Goal: Task Accomplishment & Management: Use online tool/utility

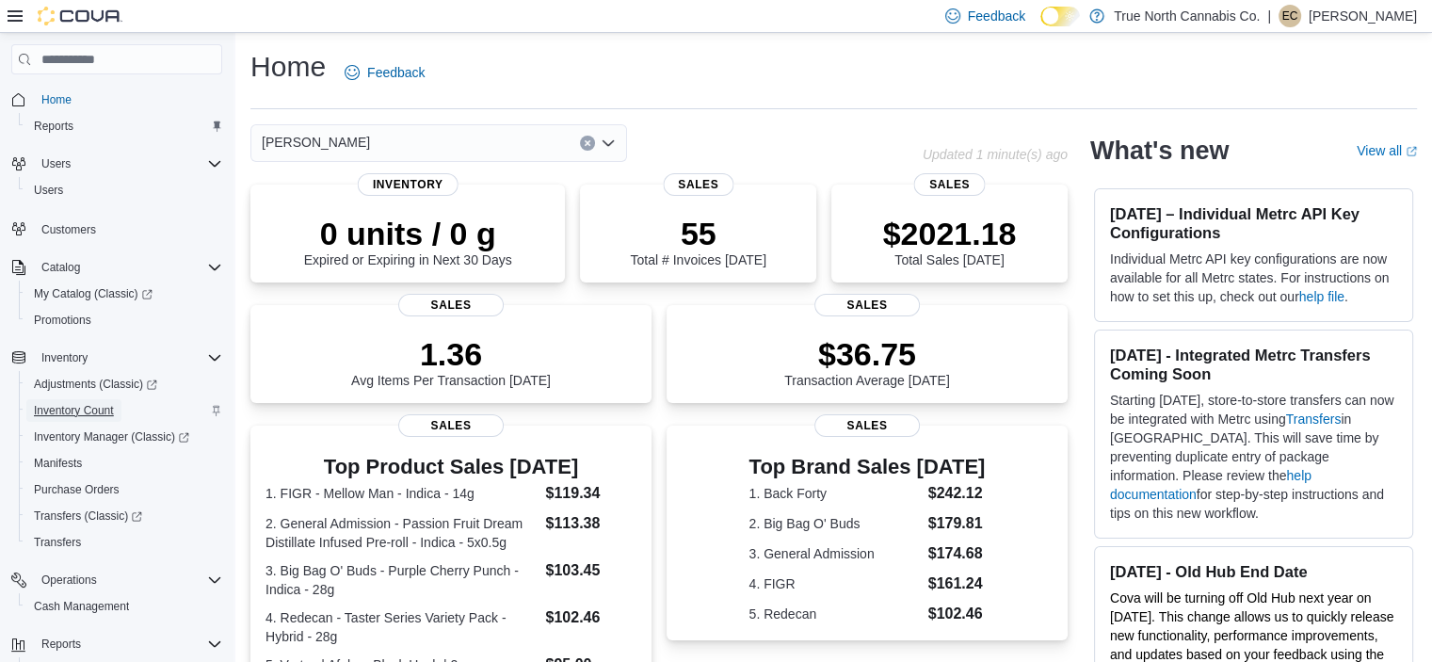
click at [92, 411] on span "Inventory Count" at bounding box center [74, 410] width 80 height 15
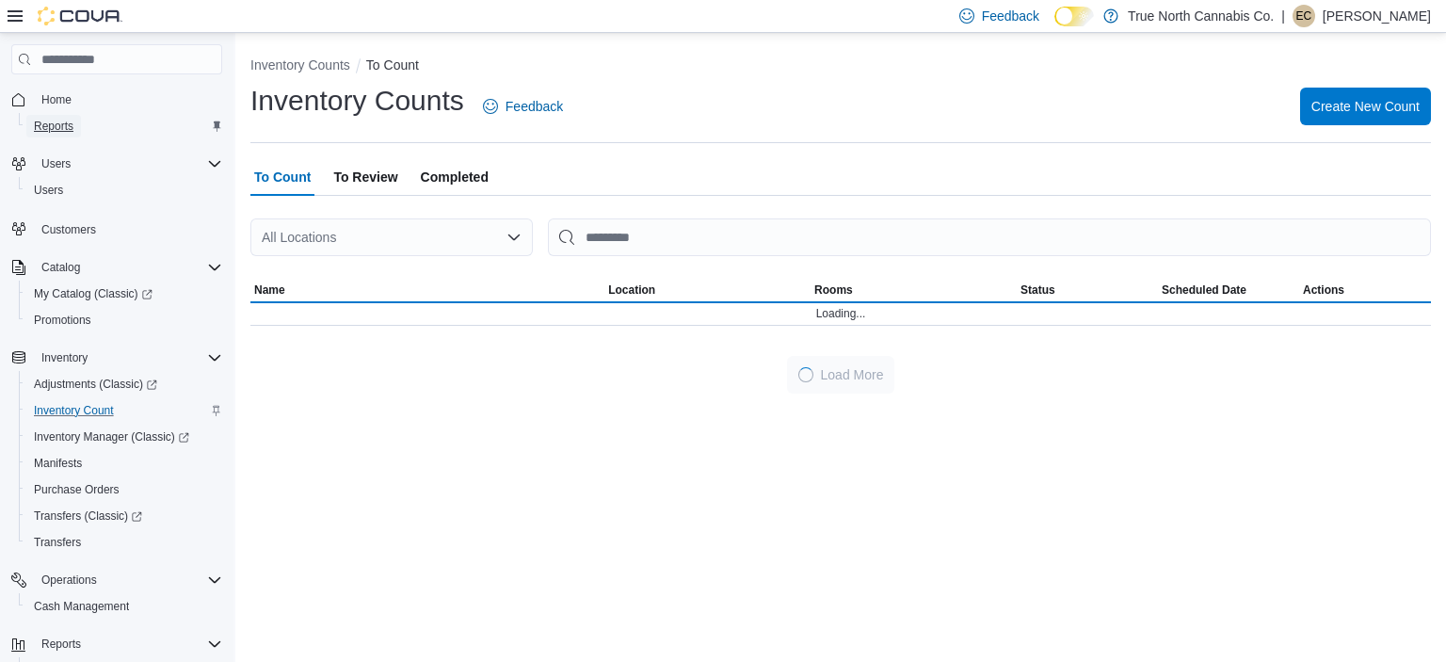
click at [41, 120] on span "Reports" at bounding box center [54, 126] width 40 height 15
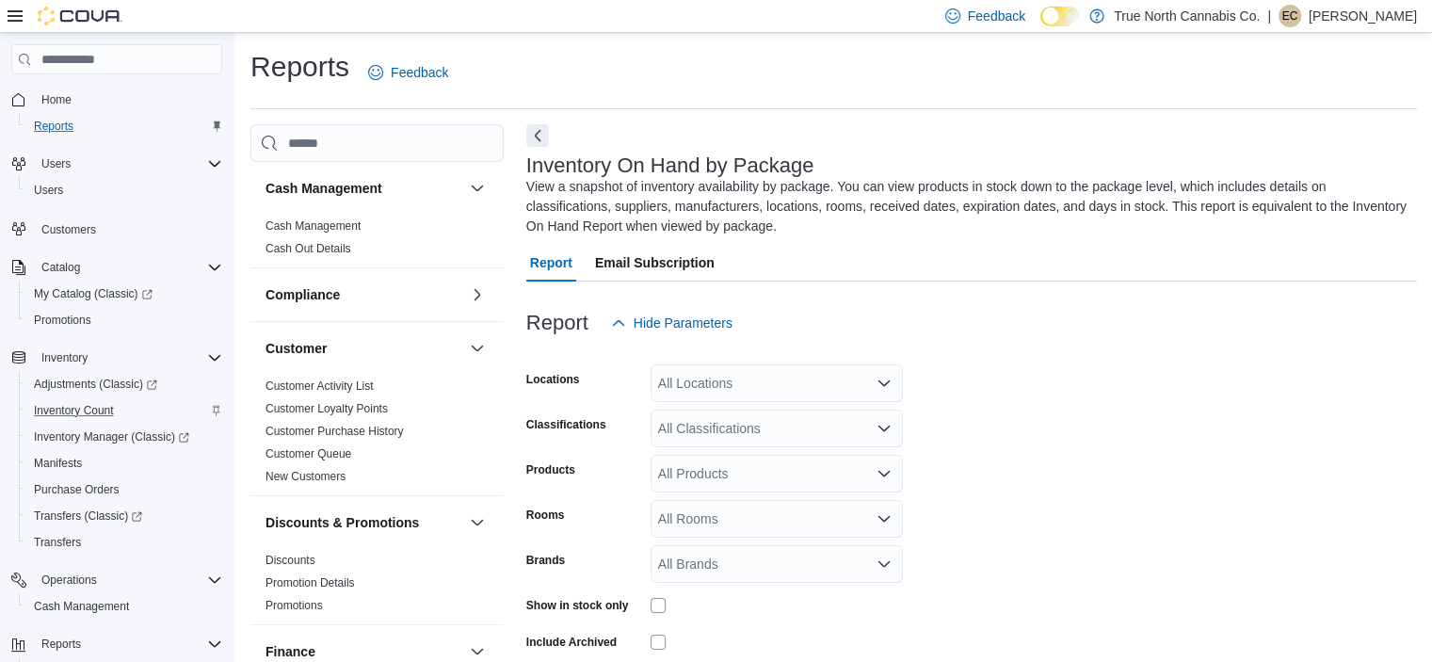
scroll to position [83, 0]
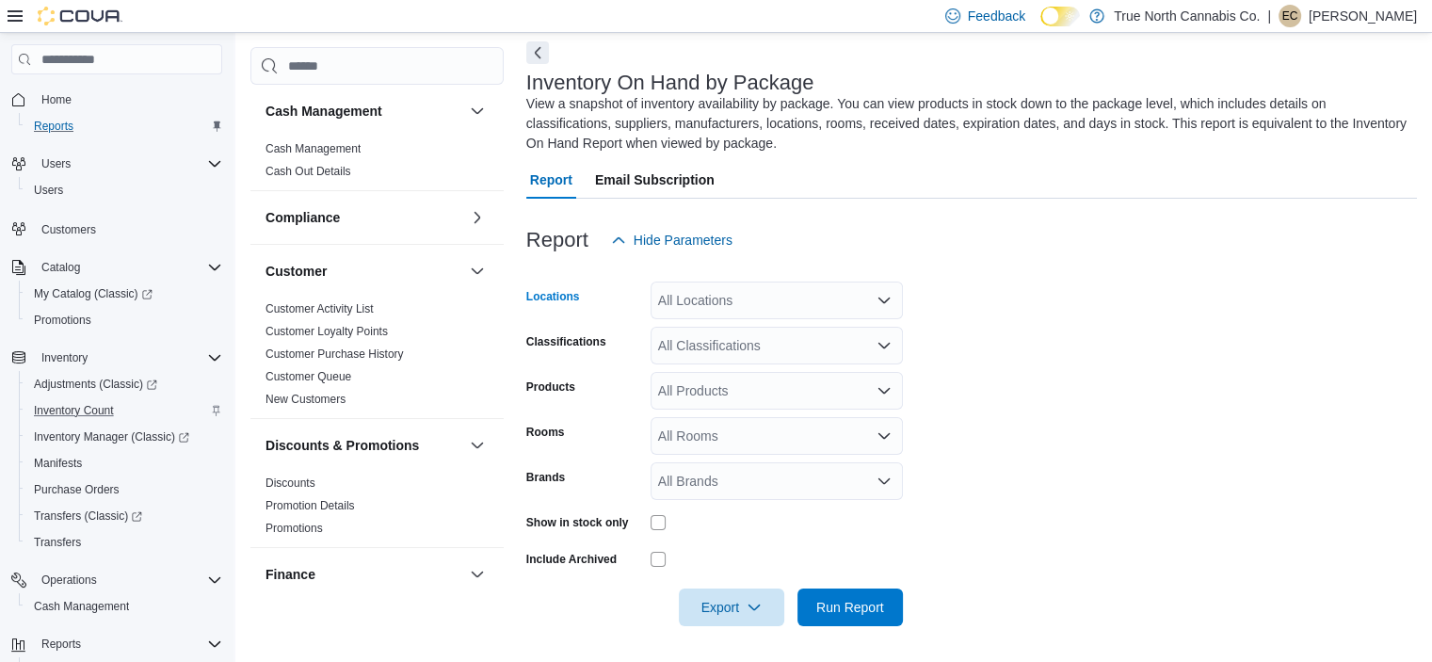
click at [745, 293] on div "All Locations" at bounding box center [776, 300] width 252 height 38
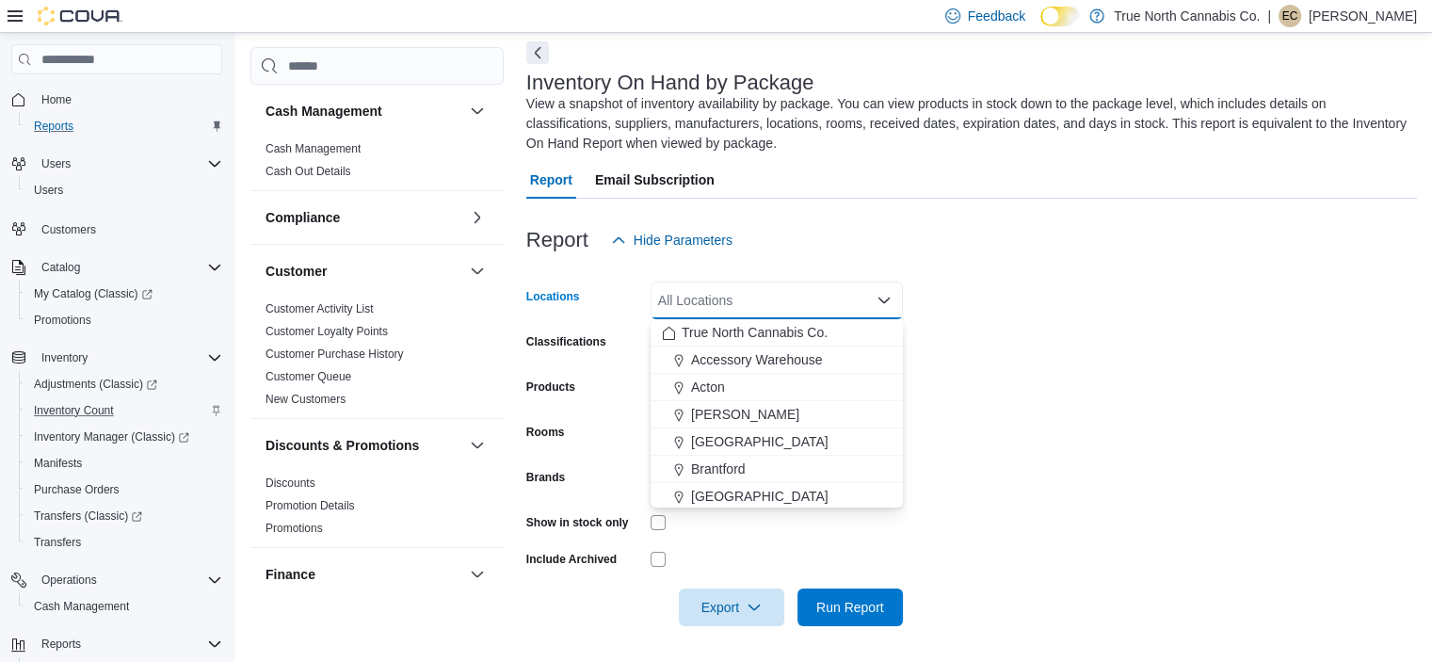
click at [697, 304] on div "All Locations" at bounding box center [776, 300] width 252 height 38
click at [718, 304] on div "All Locations" at bounding box center [776, 300] width 252 height 38
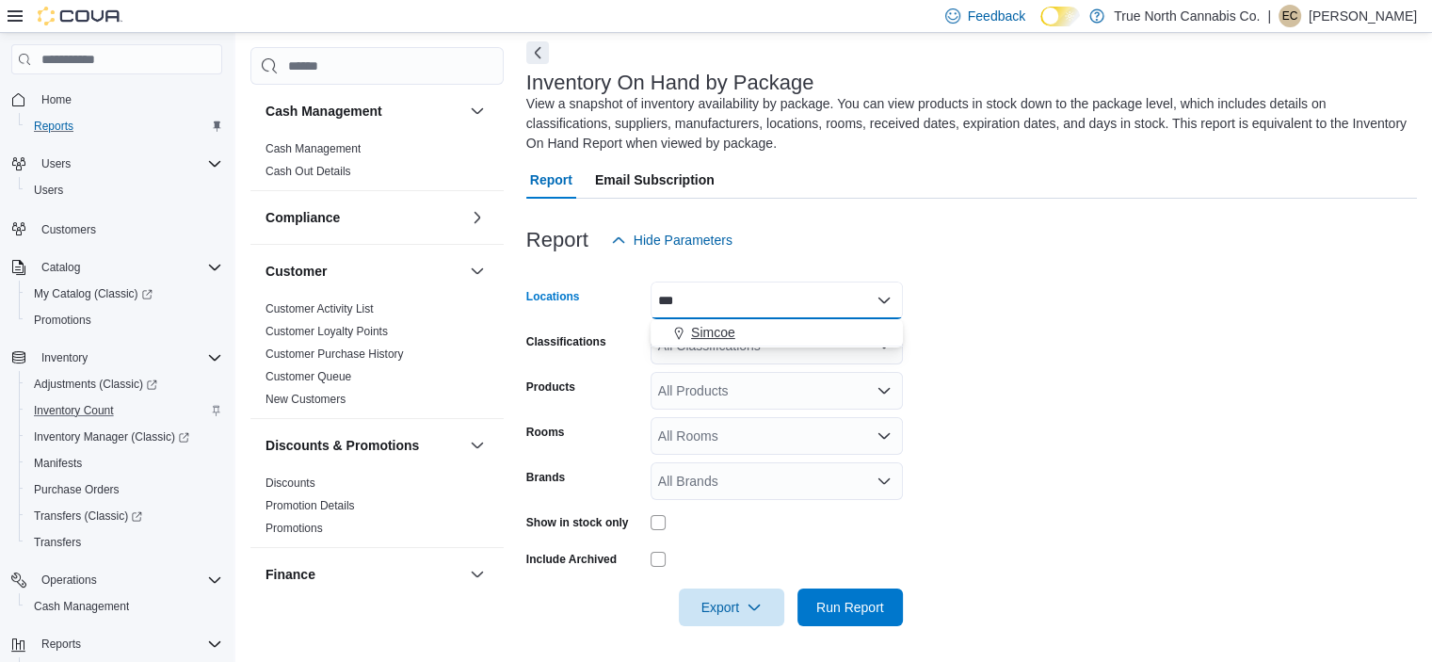
type input "***"
click at [721, 339] on span "Simcoe" at bounding box center [713, 332] width 44 height 19
click at [1081, 348] on form "Locations Simcoe Classifications All Classifications Products All Products Room…" at bounding box center [971, 442] width 890 height 367
click at [843, 340] on div "All Classifications" at bounding box center [776, 346] width 252 height 38
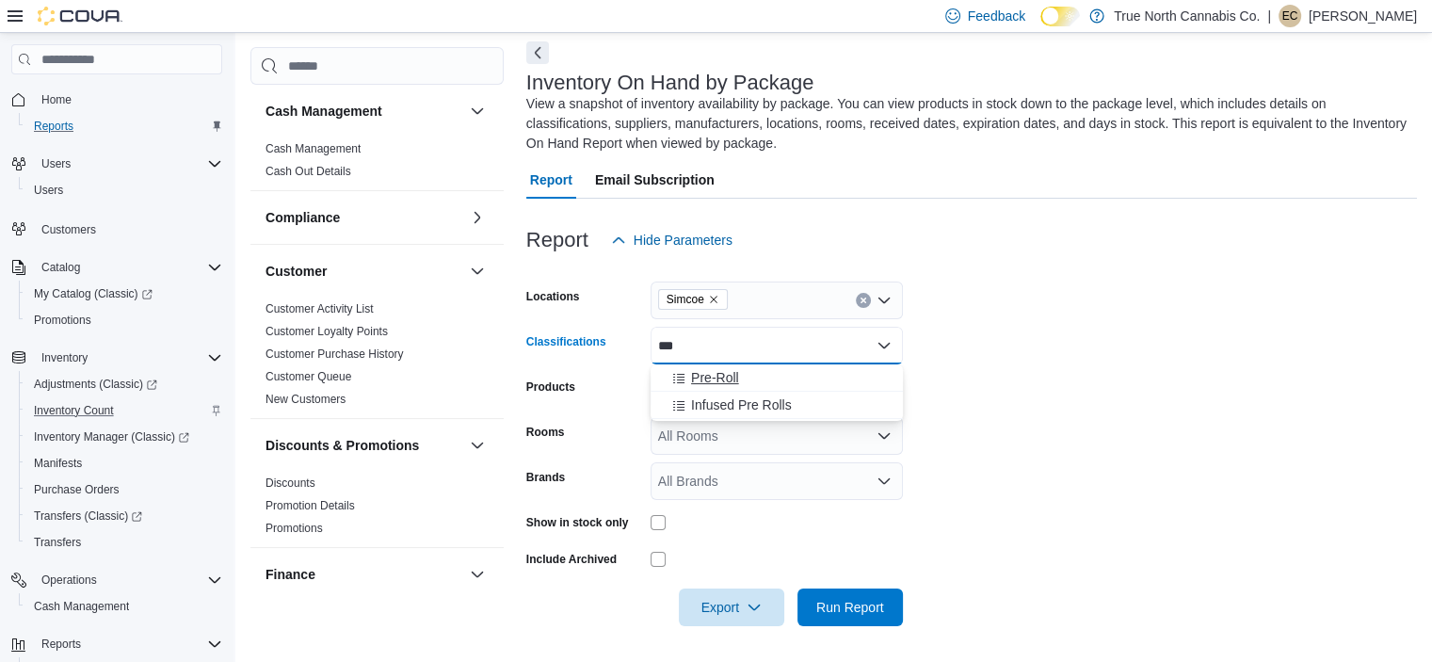
type input "***"
click at [739, 372] on div "Pre-Roll" at bounding box center [777, 377] width 230 height 19
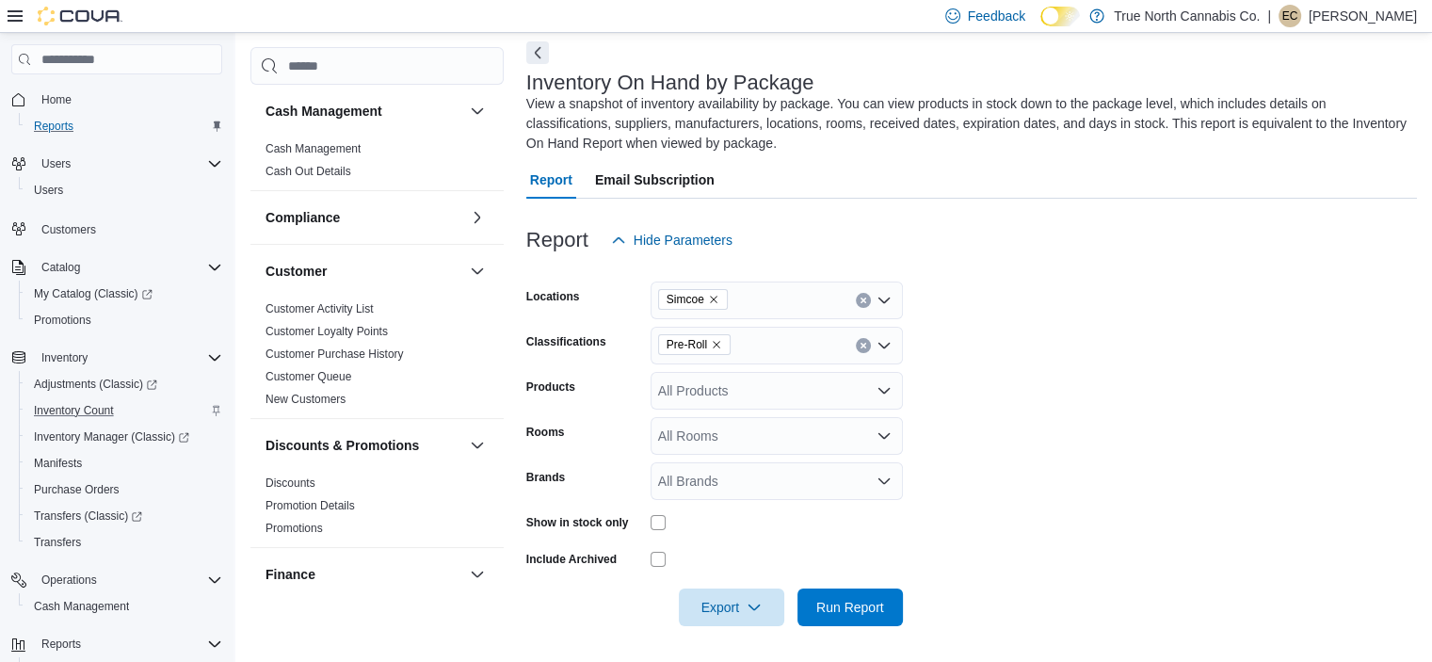
click at [991, 402] on form "Locations Simcoe Classifications Pre-Roll Products All Products Rooms All Rooms…" at bounding box center [971, 442] width 890 height 367
click at [825, 615] on span "Run Report" at bounding box center [850, 606] width 68 height 19
click at [722, 605] on span "Export" at bounding box center [731, 606] width 83 height 38
click at [734, 491] on span "Export to Excel" at bounding box center [734, 492] width 85 height 15
click at [862, 346] on icon "Clear input" at bounding box center [863, 346] width 8 height 8
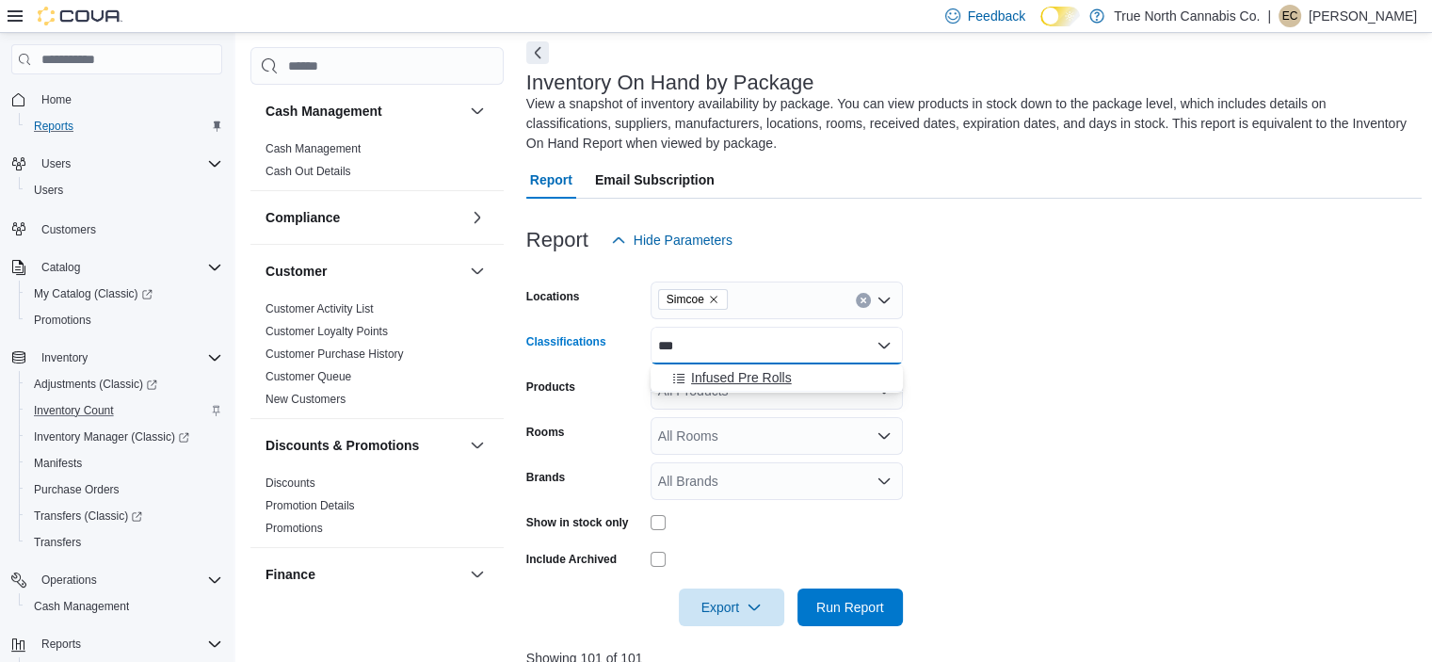
type input "***"
click at [796, 387] on div "Infused Pre Rolls" at bounding box center [777, 377] width 230 height 19
click at [1005, 471] on form "Locations Simcoe Classifications Infused Pre Rolls Products All Products Rooms …" at bounding box center [974, 442] width 896 height 367
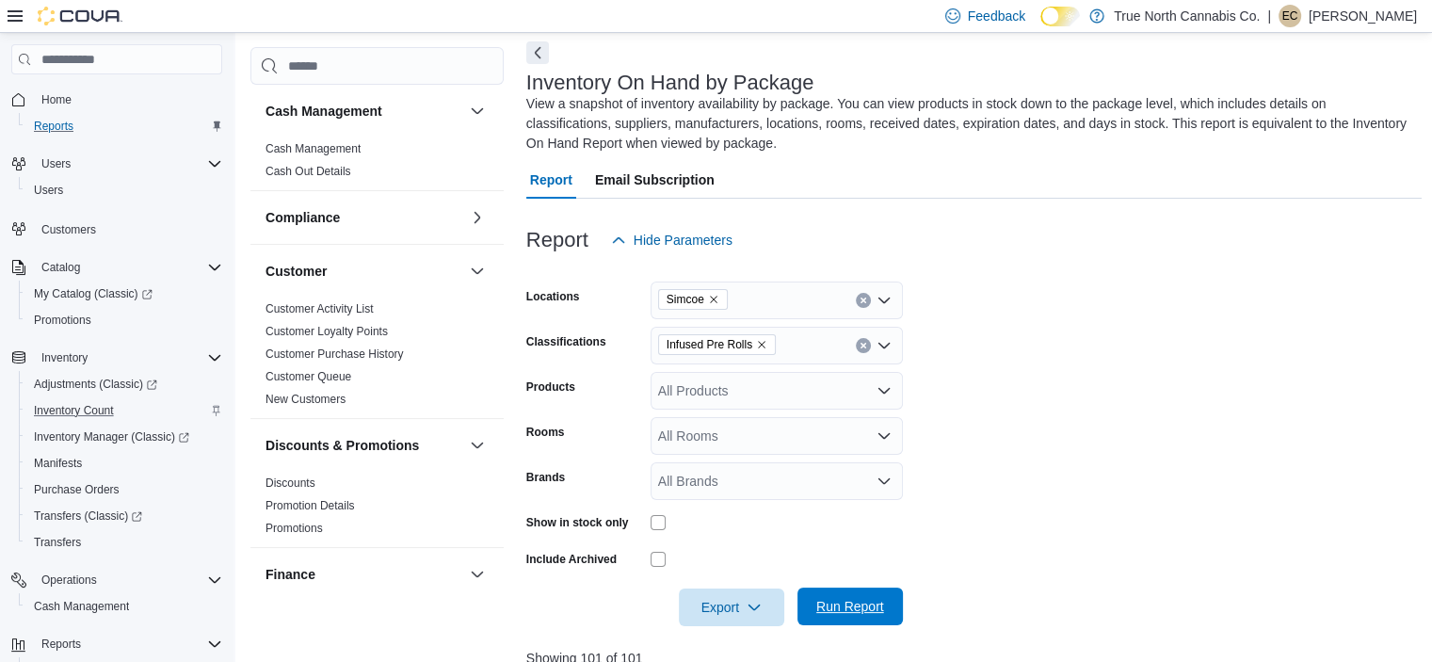
click at [827, 613] on span "Run Report" at bounding box center [850, 606] width 68 height 19
click at [736, 604] on span "Export" at bounding box center [731, 606] width 83 height 38
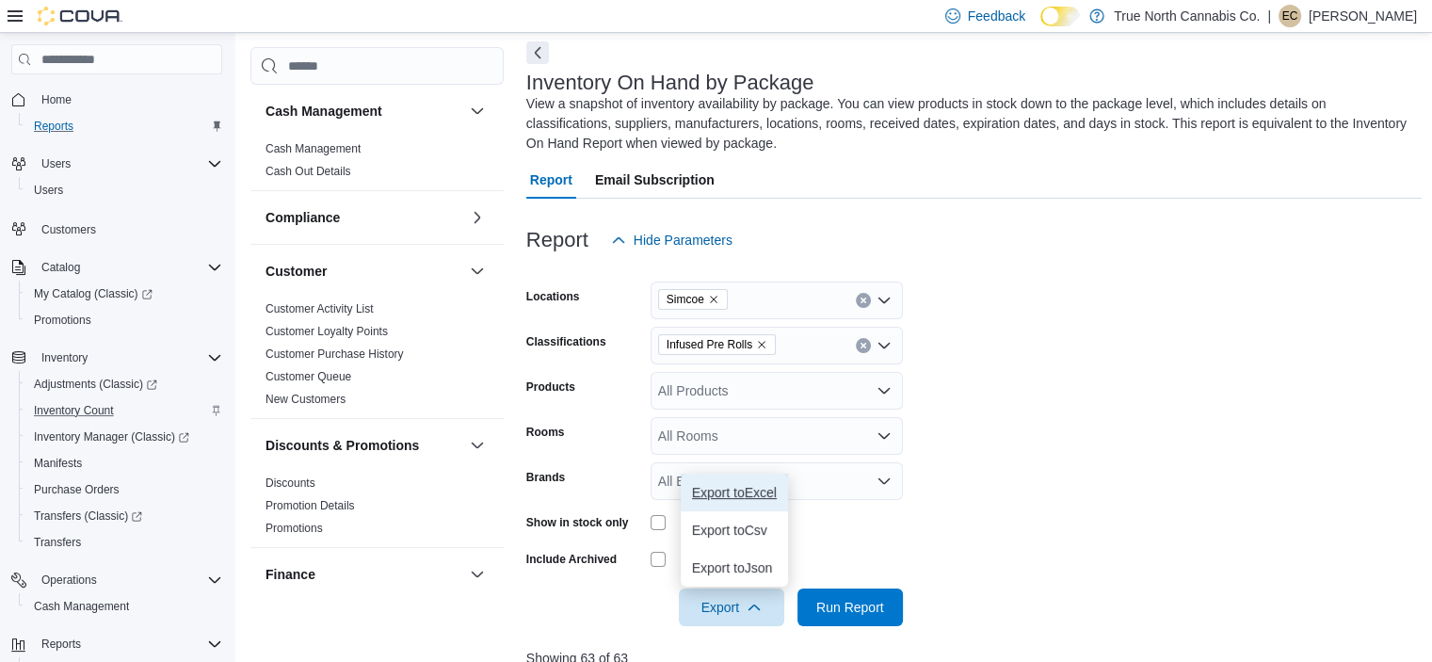
click at [724, 489] on span "Export to Excel" at bounding box center [734, 492] width 85 height 15
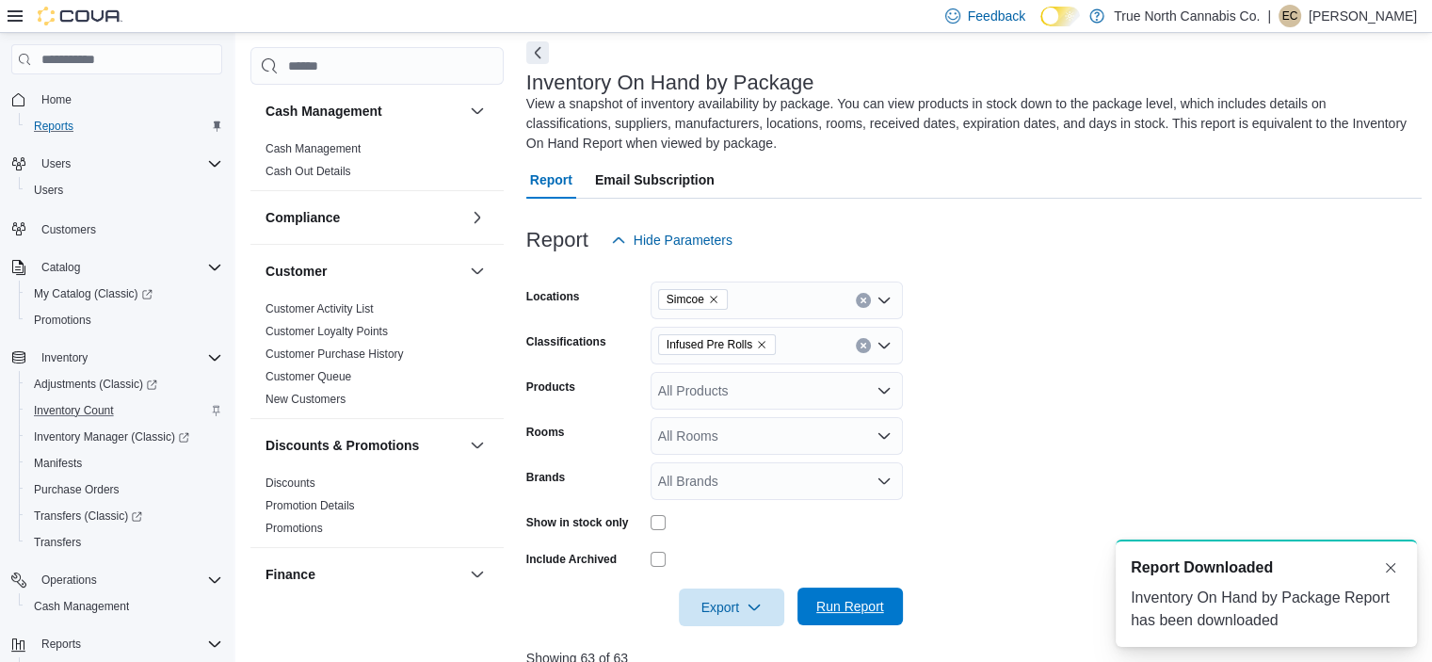
click at [855, 618] on span "Run Report" at bounding box center [850, 606] width 83 height 38
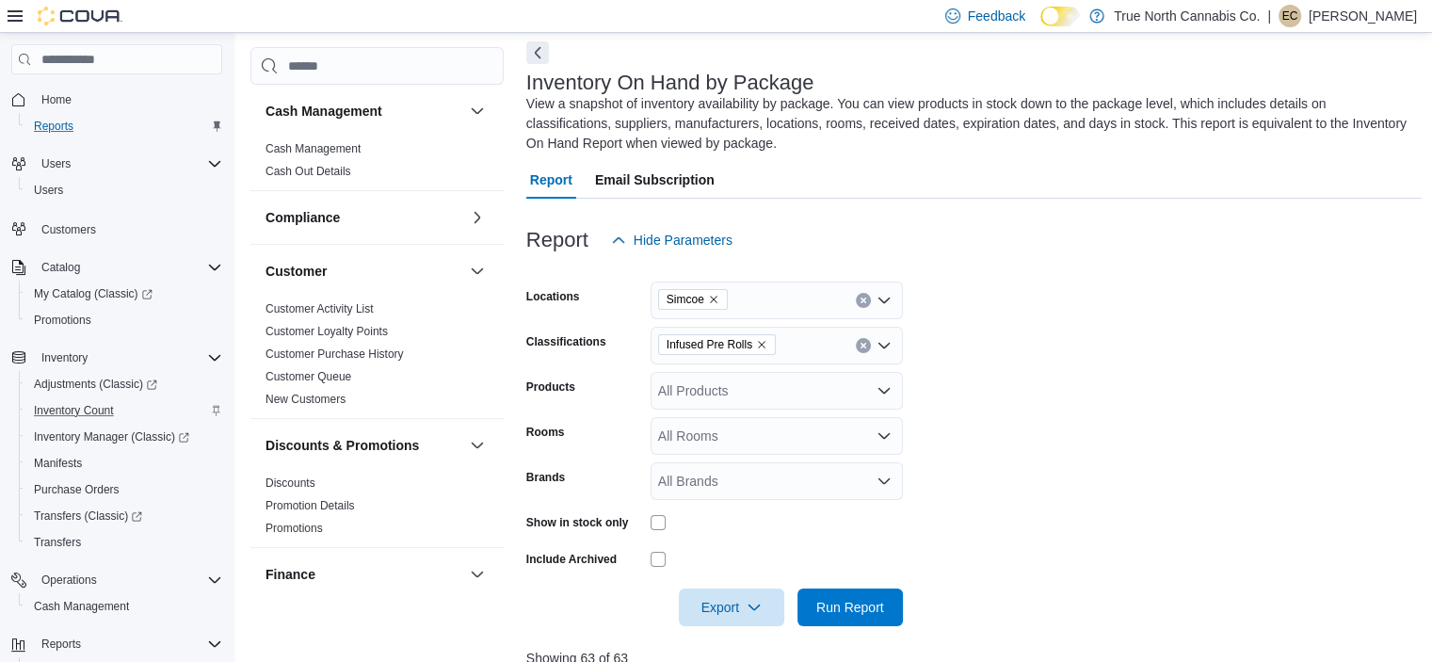
click at [795, 555] on div at bounding box center [776, 559] width 252 height 15
click at [758, 347] on icon "Remove Infused Pre Rolls from selection in this group" at bounding box center [761, 344] width 11 height 11
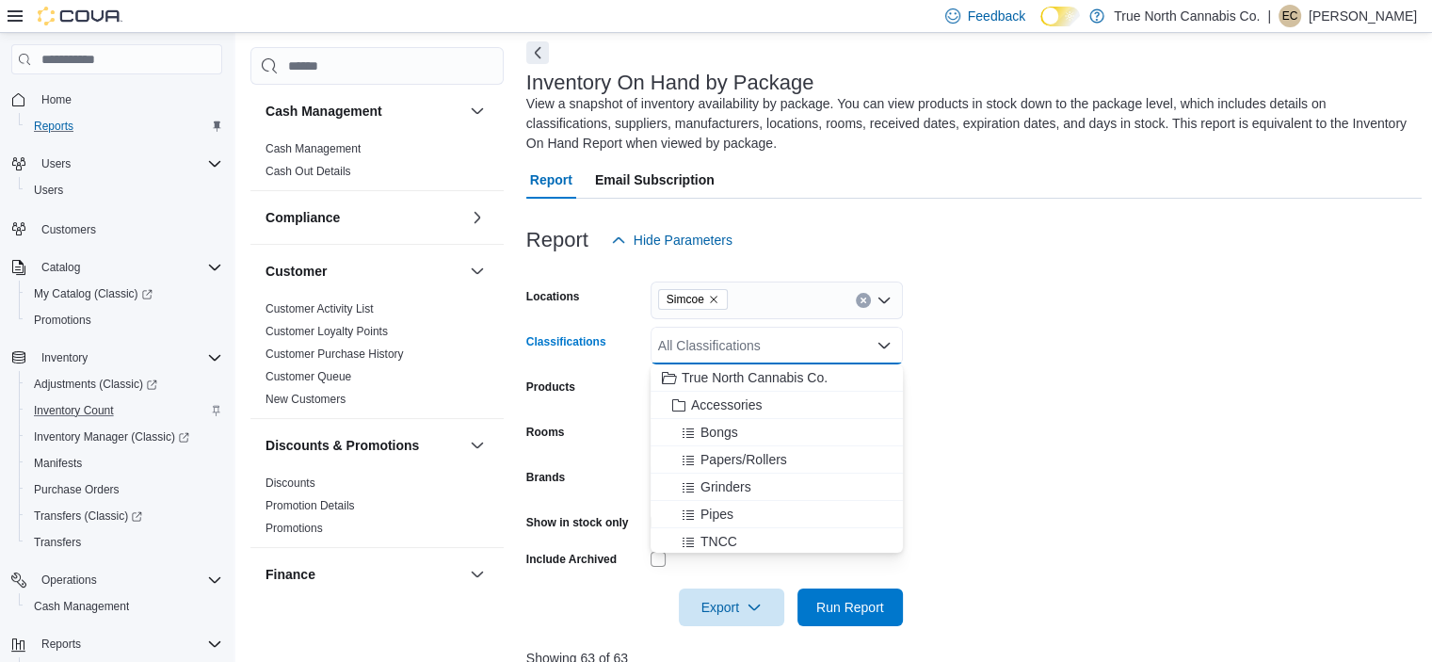
click at [758, 347] on div "All Classifications" at bounding box center [776, 346] width 252 height 38
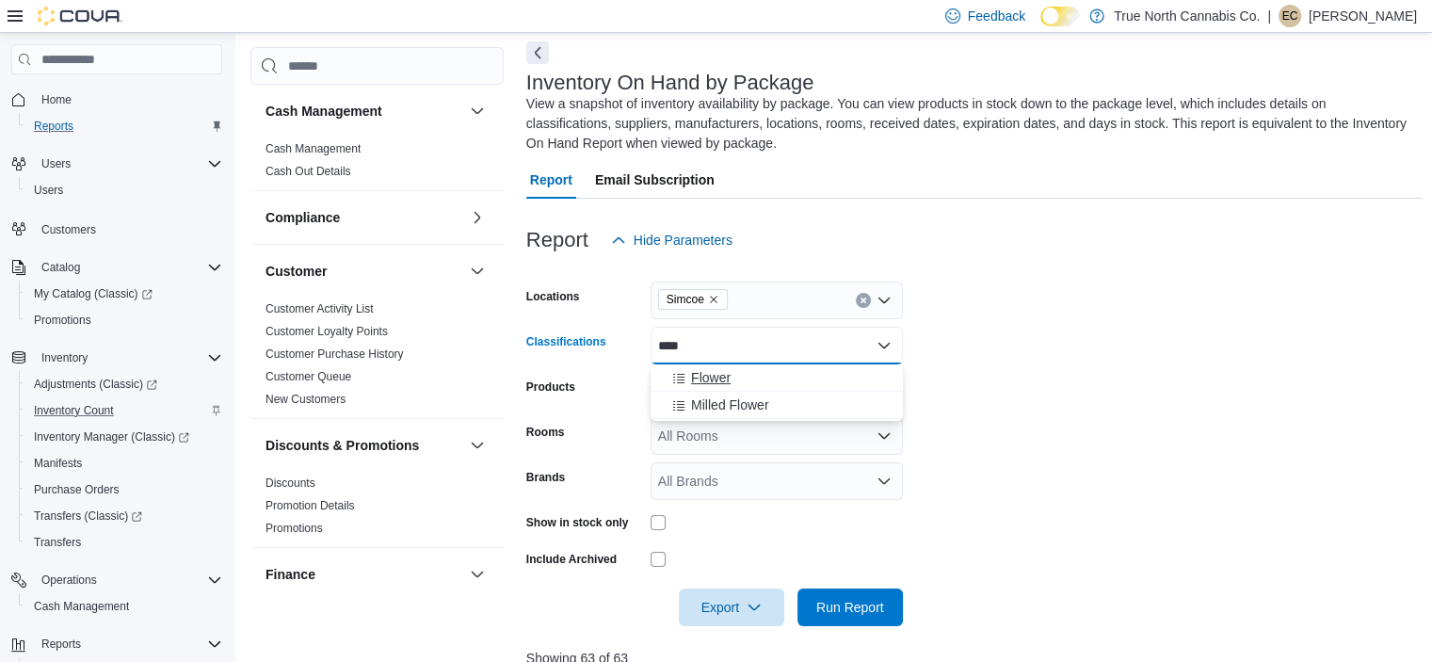
type input "****"
click at [752, 378] on div "Flower" at bounding box center [777, 377] width 230 height 19
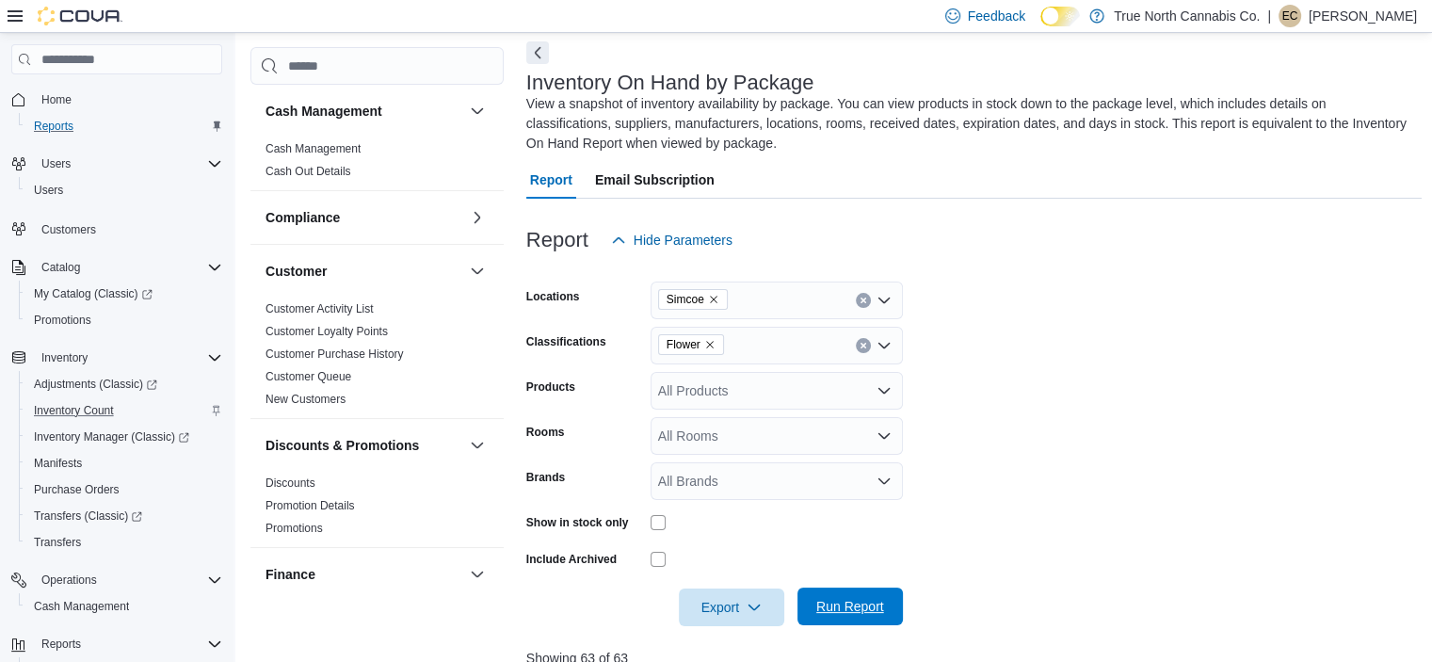
click at [813, 611] on span "Run Report" at bounding box center [850, 606] width 83 height 38
click at [720, 607] on span "Export" at bounding box center [723, 606] width 83 height 38
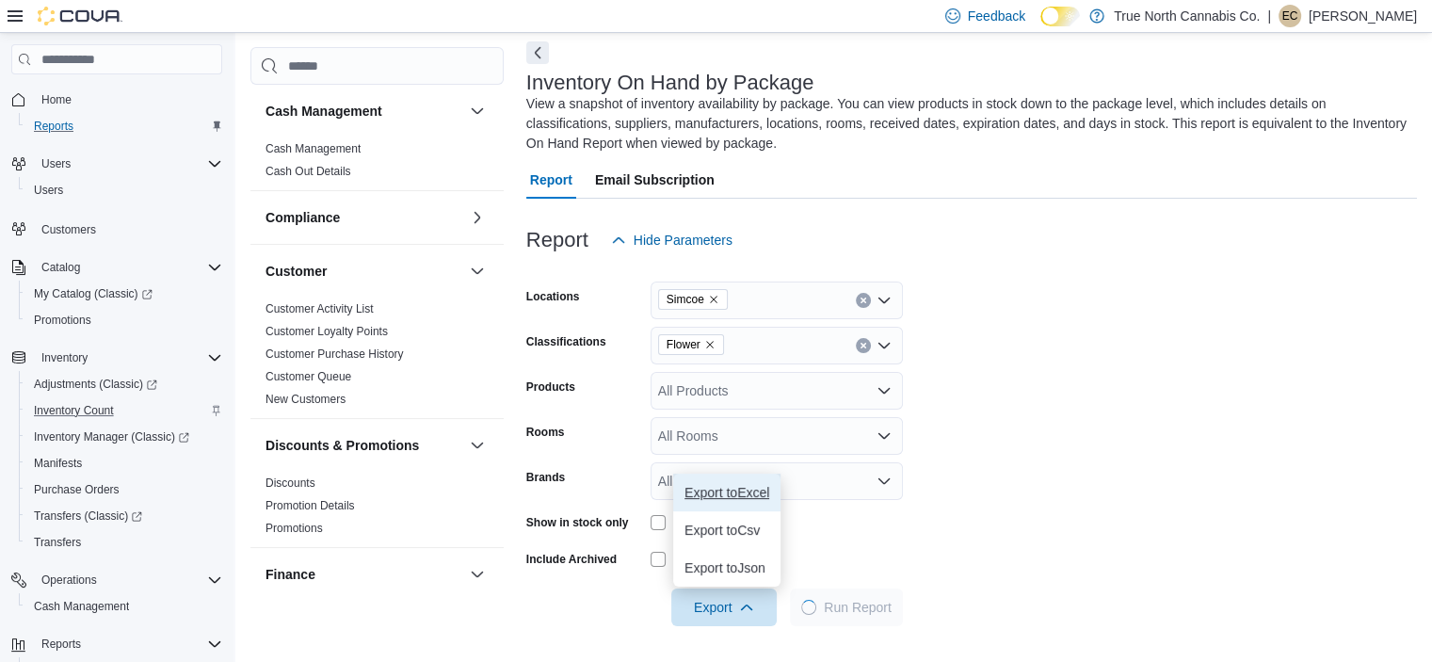
click at [745, 487] on span "Export to Excel" at bounding box center [726, 492] width 85 height 15
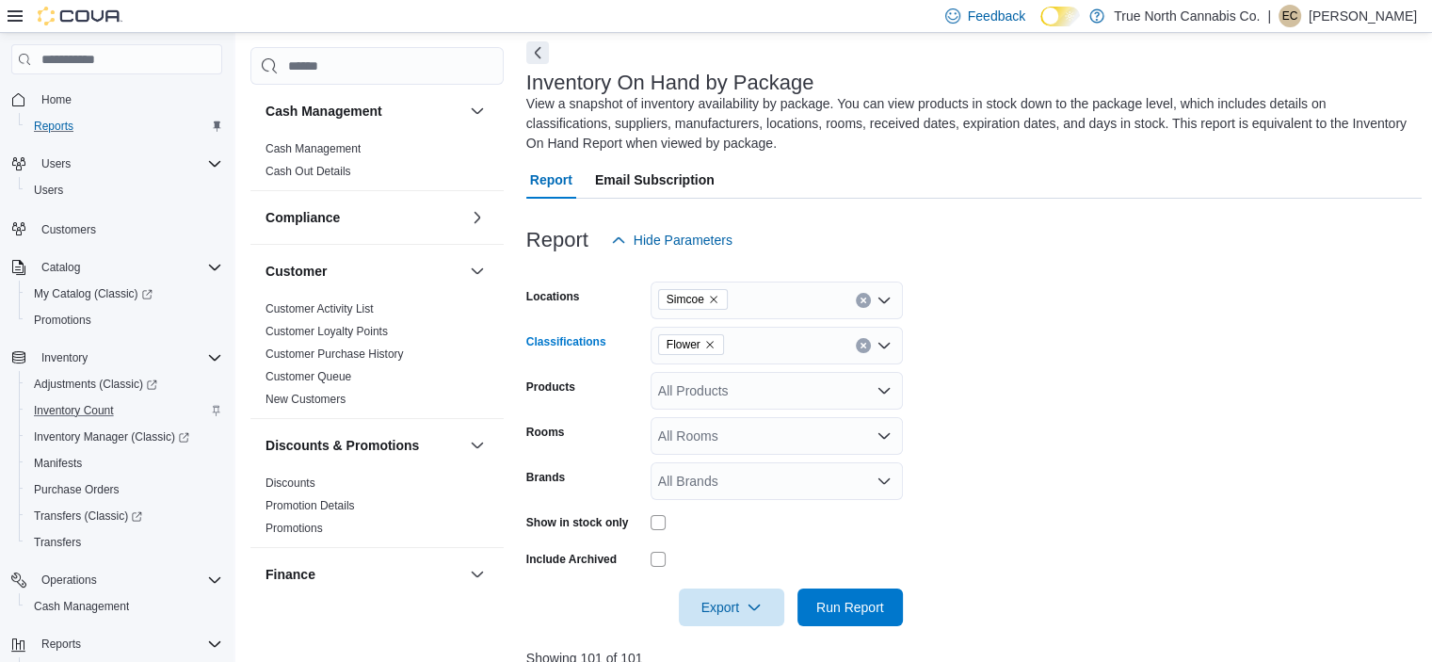
click at [713, 342] on icon "Remove Flower from selection in this group" at bounding box center [709, 344] width 11 height 11
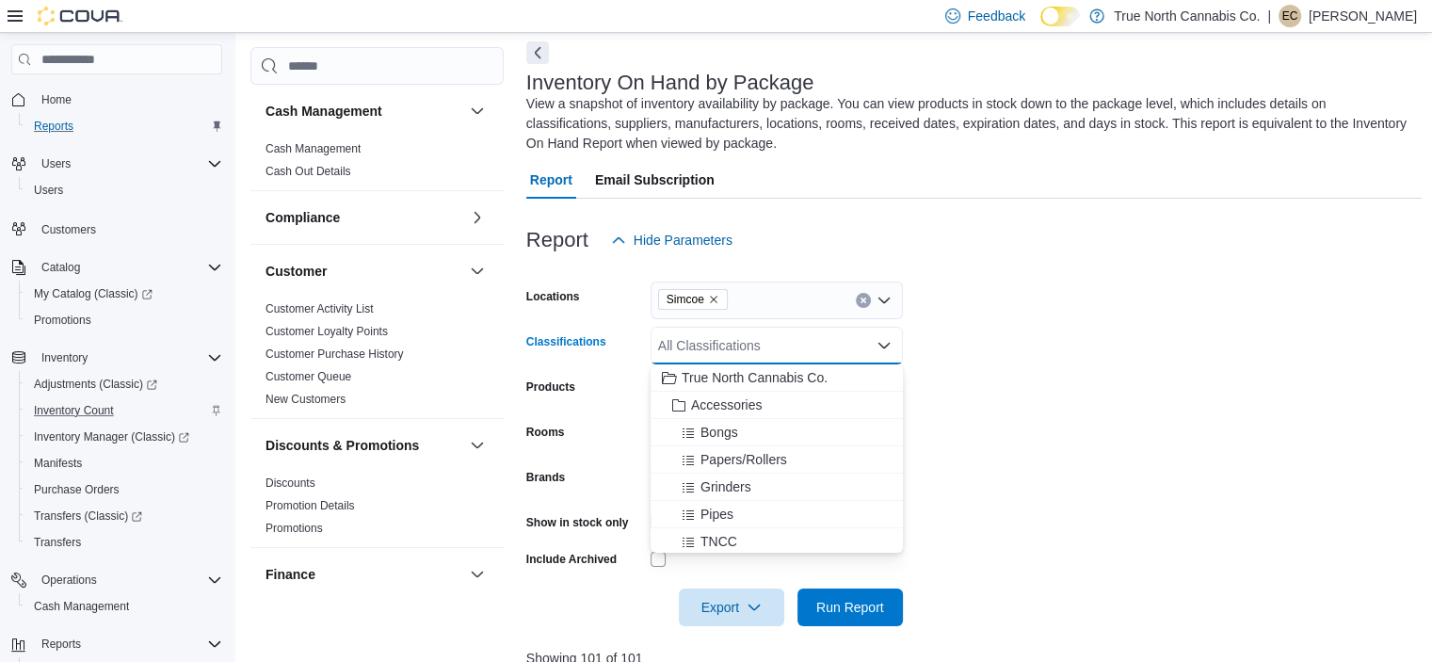
click at [713, 342] on div "All Classifications" at bounding box center [776, 346] width 252 height 38
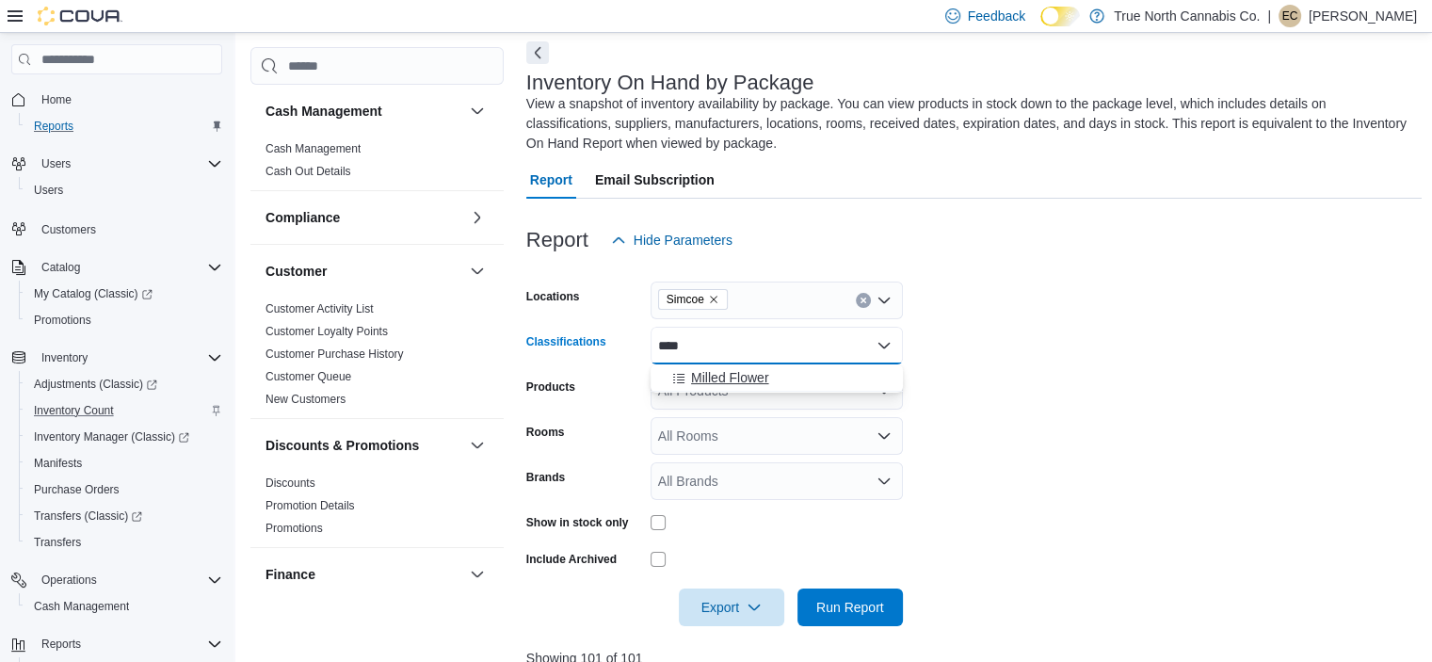
type input "****"
click at [712, 381] on span "Milled Flower" at bounding box center [729, 377] width 77 height 19
click at [1078, 485] on form "Locations Simcoe Classifications Milled Flower Products All Products Rooms All …" at bounding box center [974, 442] width 896 height 367
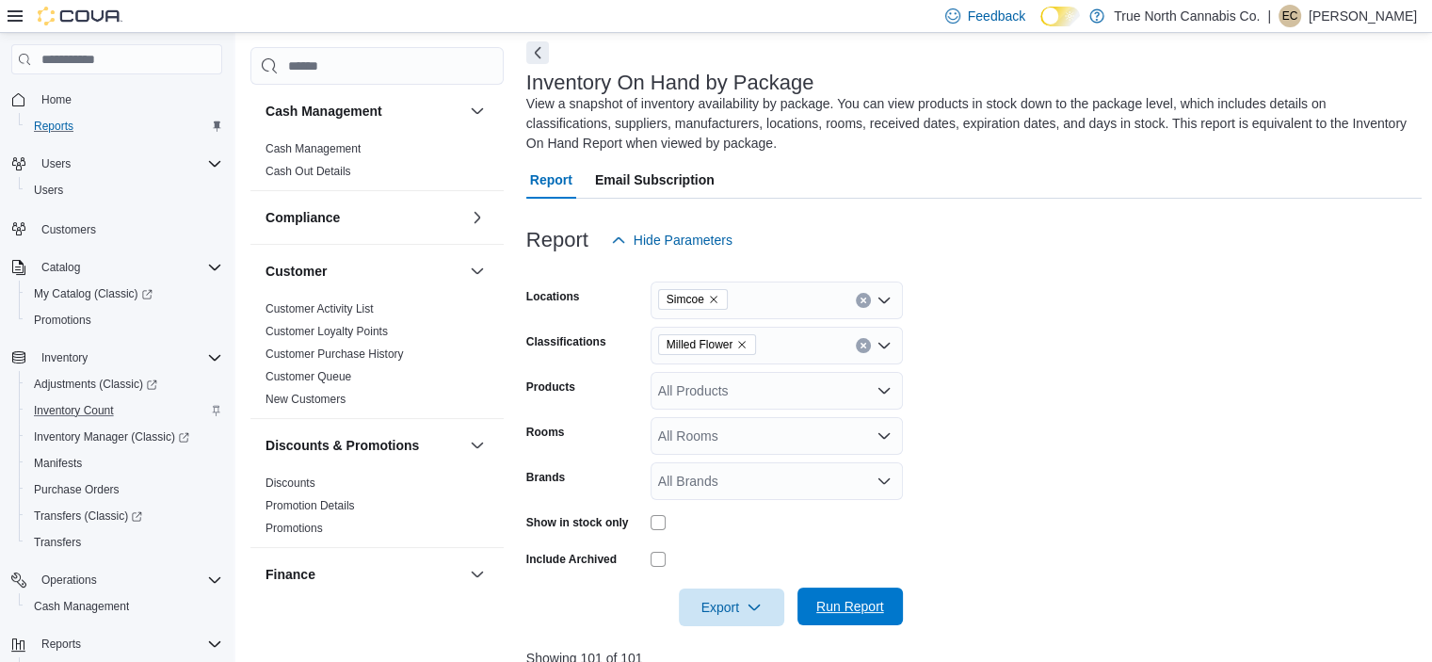
click at [814, 606] on span "Run Report" at bounding box center [850, 606] width 83 height 38
click at [744, 606] on span "Export" at bounding box center [731, 606] width 83 height 38
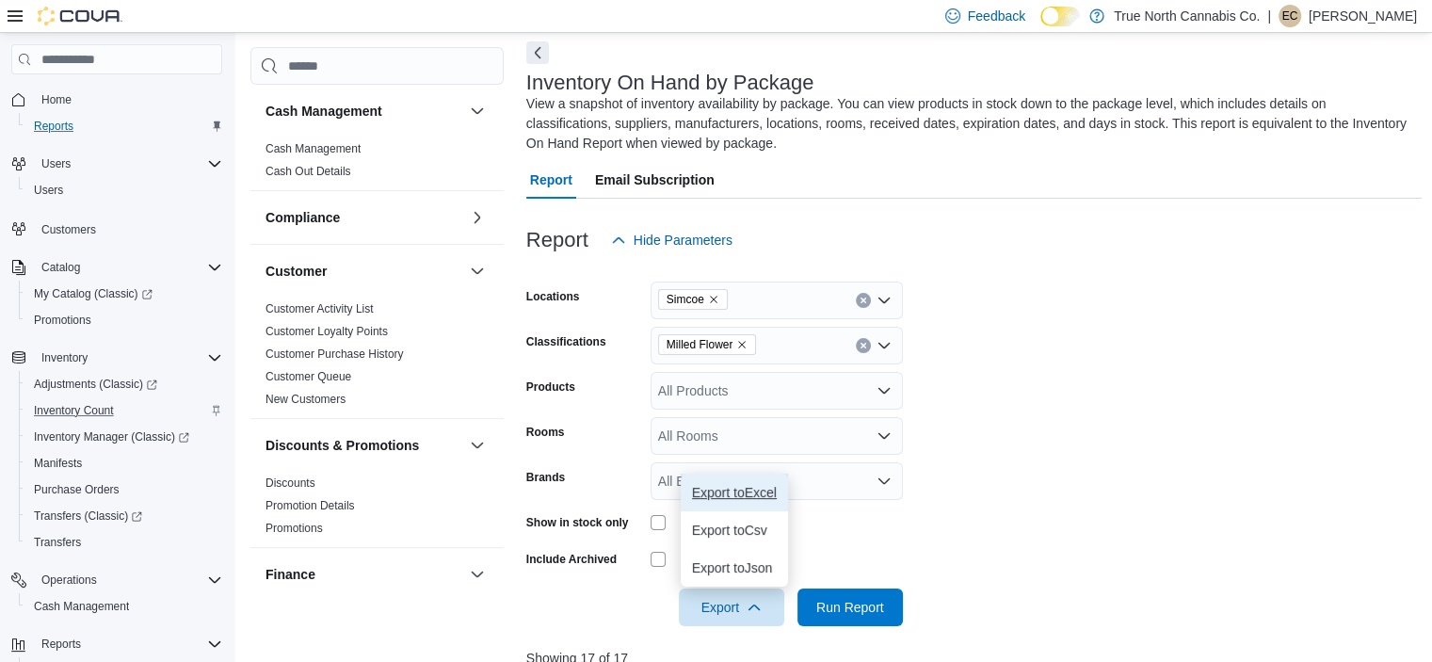
click at [724, 487] on span "Export to Excel" at bounding box center [734, 492] width 85 height 15
